Goal: Communication & Community: Answer question/provide support

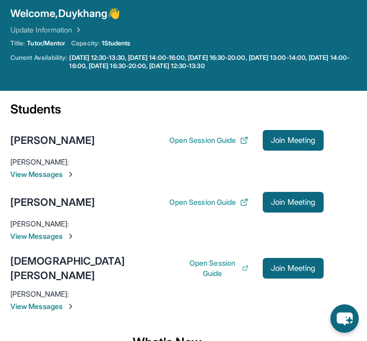
scroll to position [50, 0]
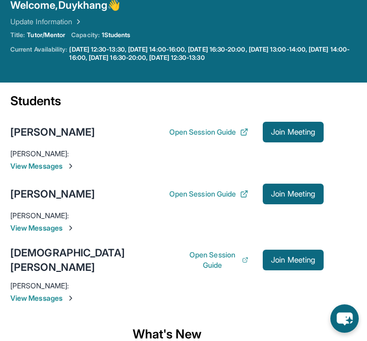
click at [55, 231] on span "View Messages" at bounding box center [166, 228] width 313 height 10
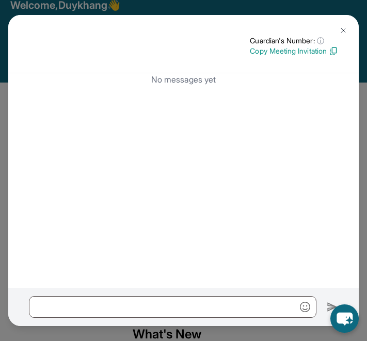
click at [340, 34] on img at bounding box center [343, 30] width 8 height 8
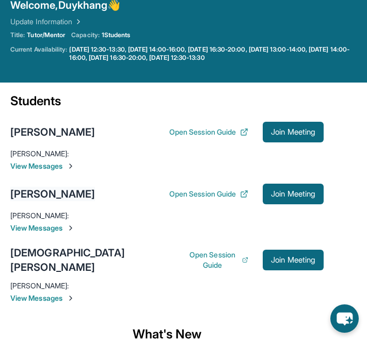
click at [45, 197] on div "[PERSON_NAME]" at bounding box center [52, 194] width 85 height 14
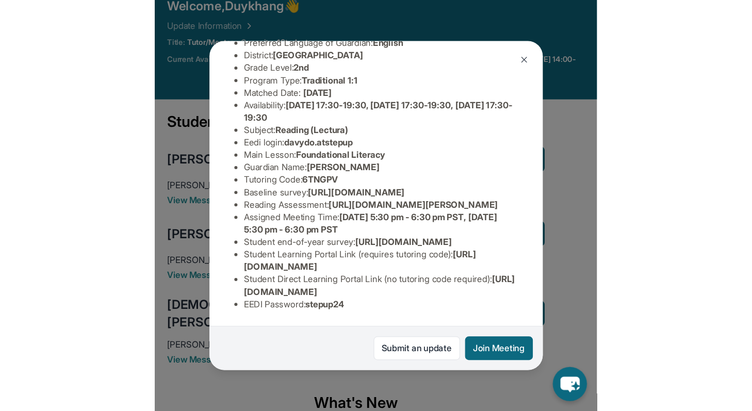
scroll to position [208, 0]
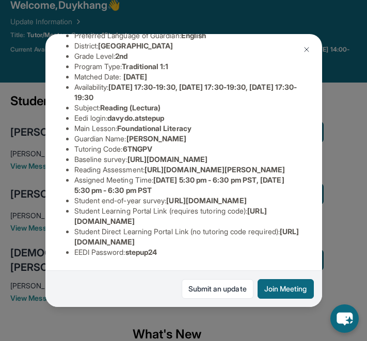
click at [305, 55] on button at bounding box center [306, 49] width 21 height 21
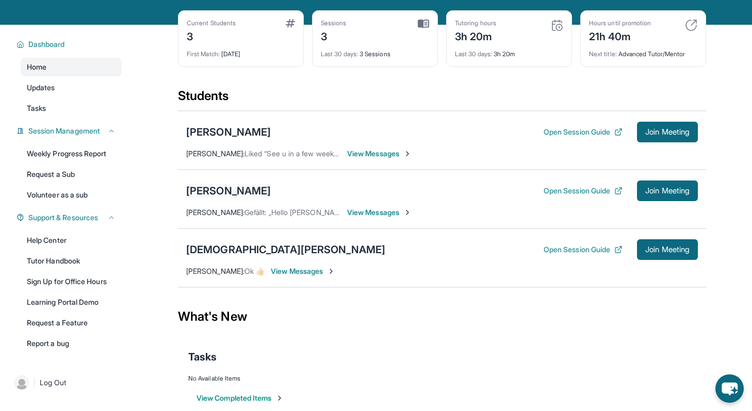
click at [241, 187] on div "[PERSON_NAME]" at bounding box center [228, 191] width 85 height 14
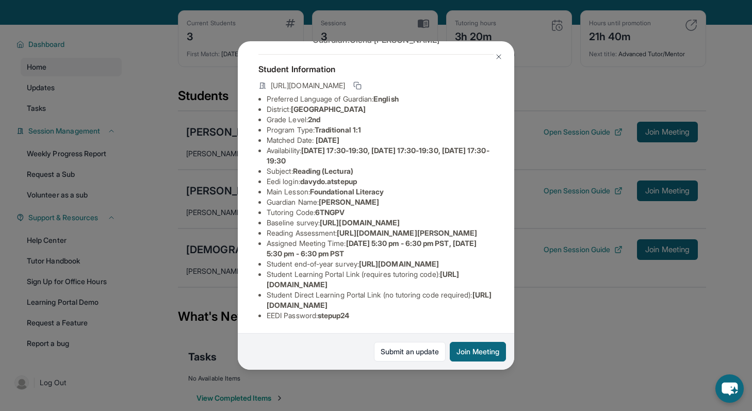
scroll to position [0, 0]
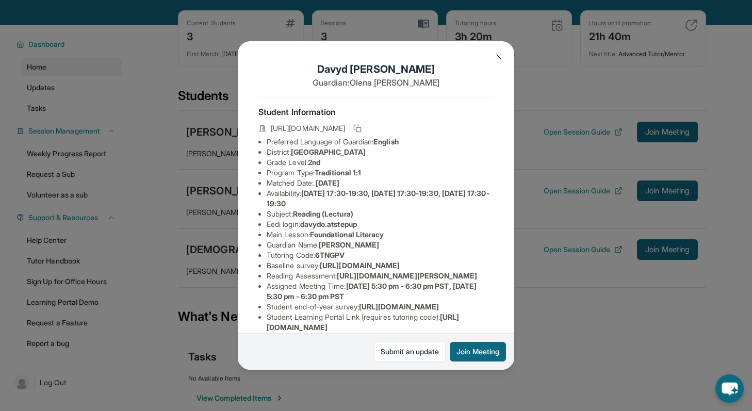
click at [366, 53] on button at bounding box center [499, 56] width 21 height 21
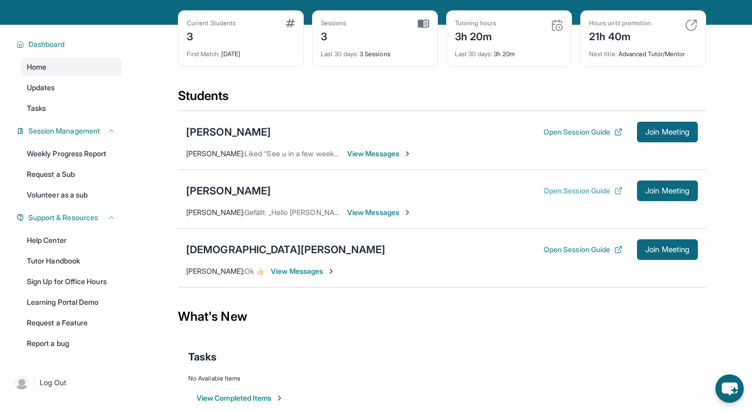
click at [366, 189] on button "Open Session Guide" at bounding box center [583, 191] width 79 height 10
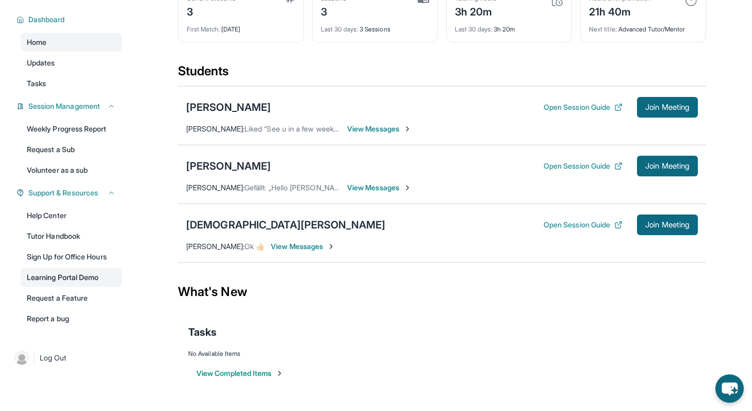
click at [75, 287] on link "Learning Portal Demo" at bounding box center [71, 277] width 101 height 19
click at [76, 328] on link "Report a bug" at bounding box center [71, 319] width 101 height 19
click at [75, 225] on link "Help Center" at bounding box center [71, 215] width 101 height 19
click at [80, 138] on link "Weekly Progress Report" at bounding box center [71, 129] width 101 height 19
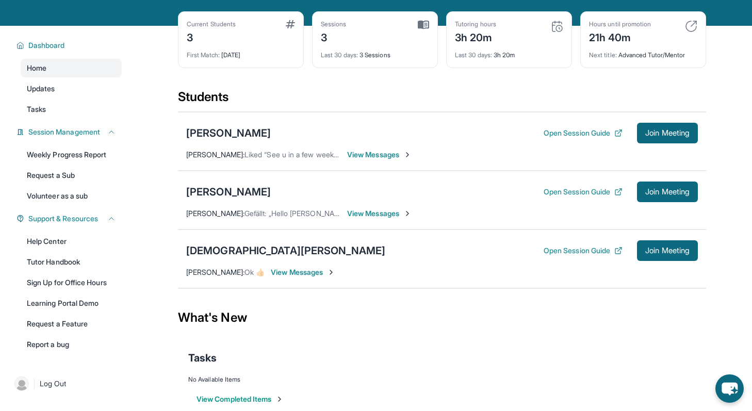
scroll to position [47, 0]
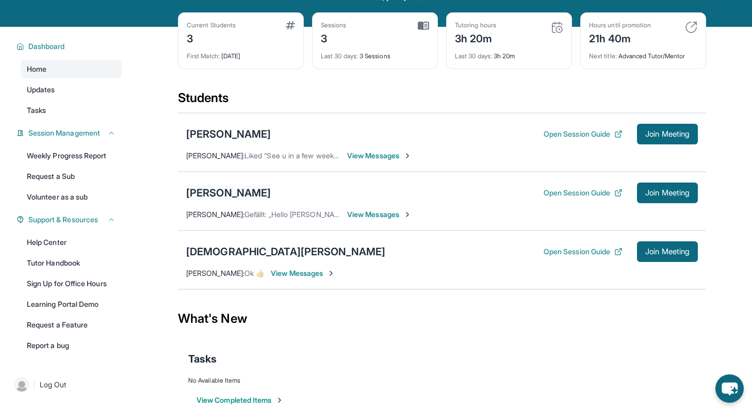
click at [230, 194] on div "[PERSON_NAME]" at bounding box center [228, 193] width 85 height 14
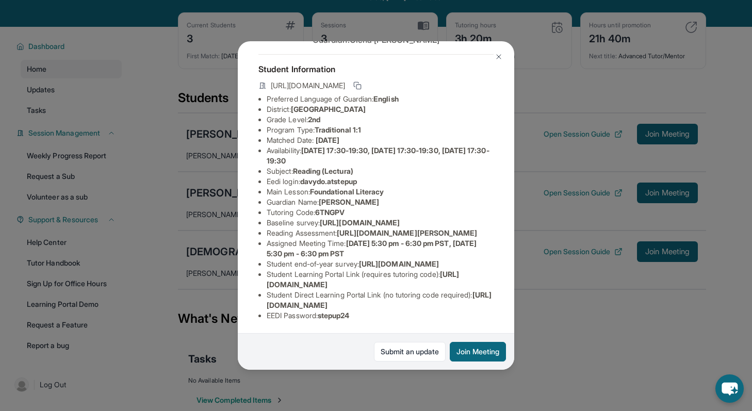
scroll to position [95, 0]
click at [366, 49] on button at bounding box center [499, 56] width 21 height 21
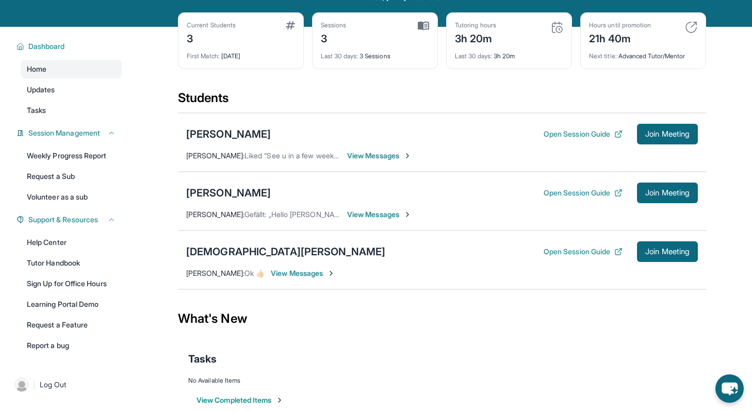
click at [325, 37] on div "3" at bounding box center [334, 37] width 26 height 17
